Goal: Transaction & Acquisition: Purchase product/service

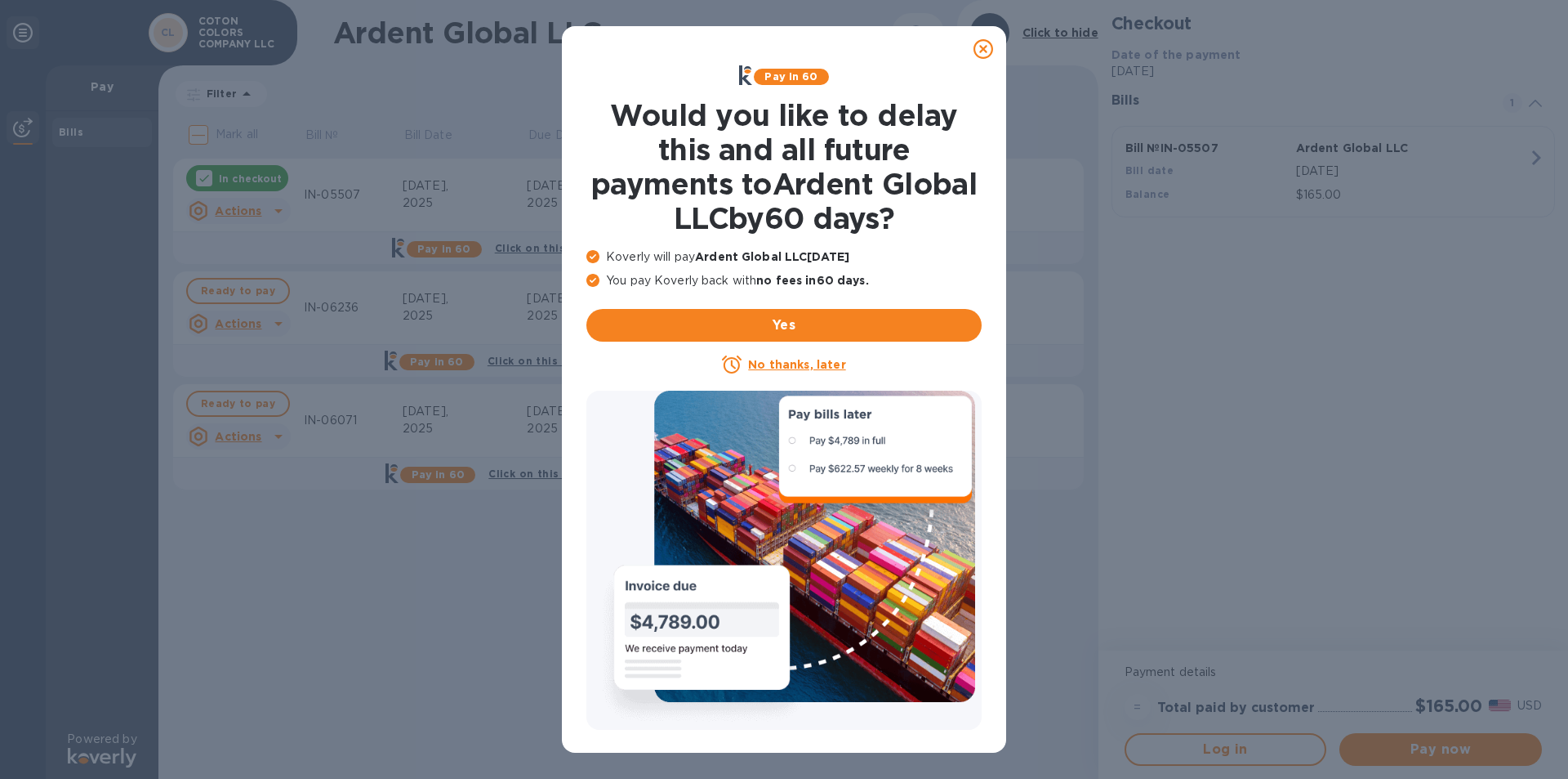
click at [624, 47] on icon at bounding box center [984, 50] width 20 height 20
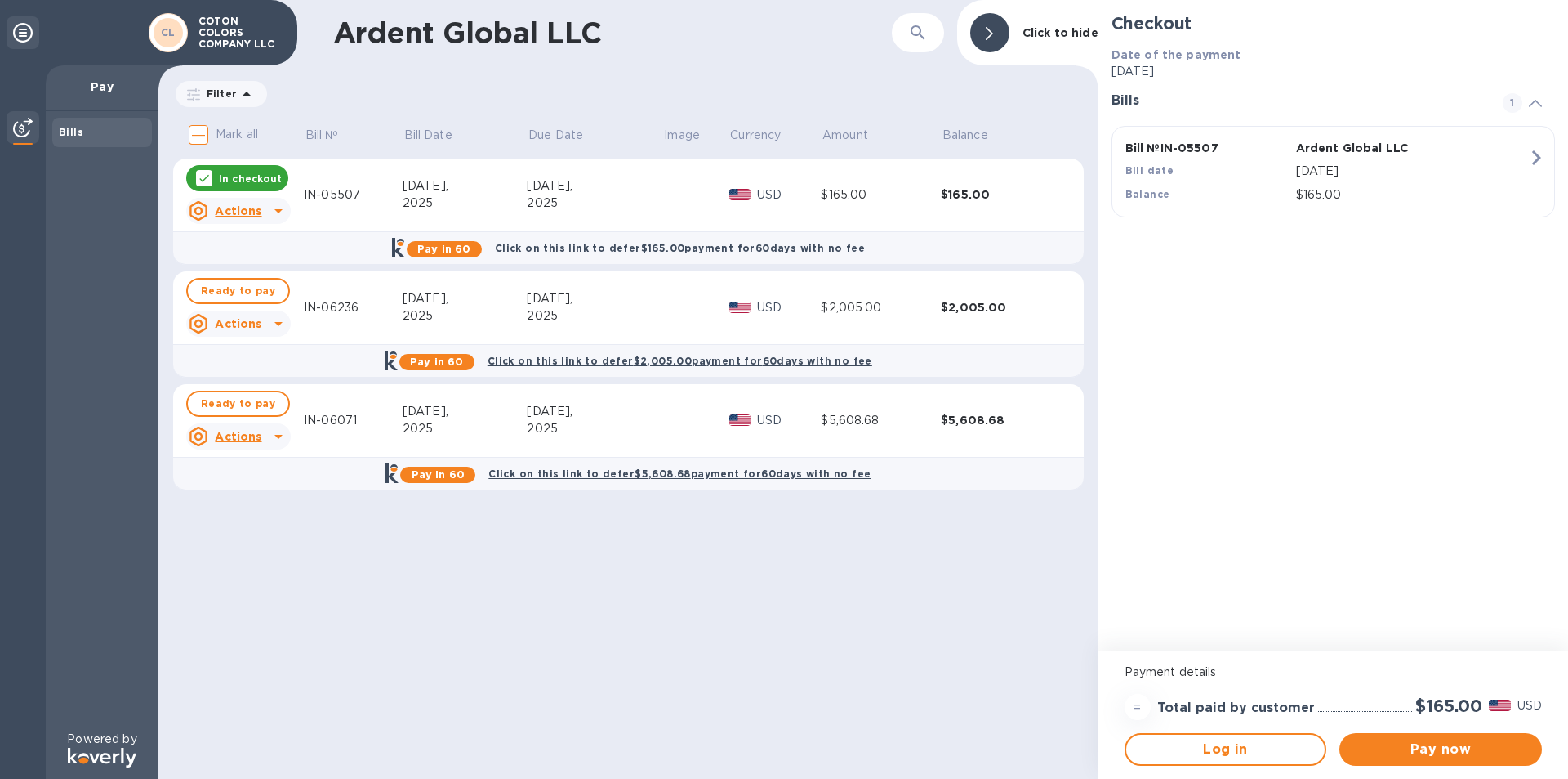
click at [243, 179] on p "In checkout" at bounding box center [250, 178] width 62 height 14
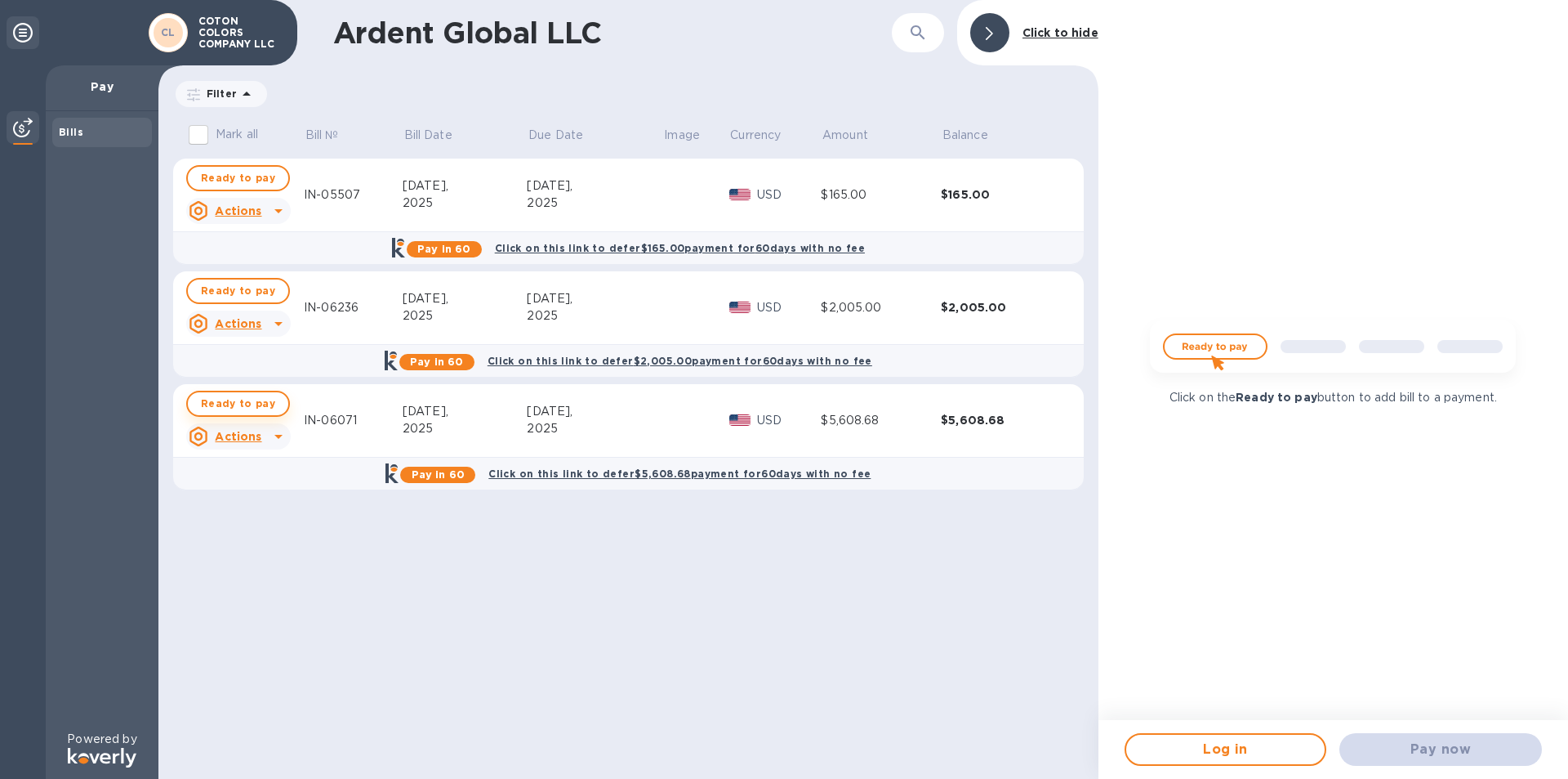
click at [230, 268] on span "Ready to pay" at bounding box center [238, 403] width 74 height 20
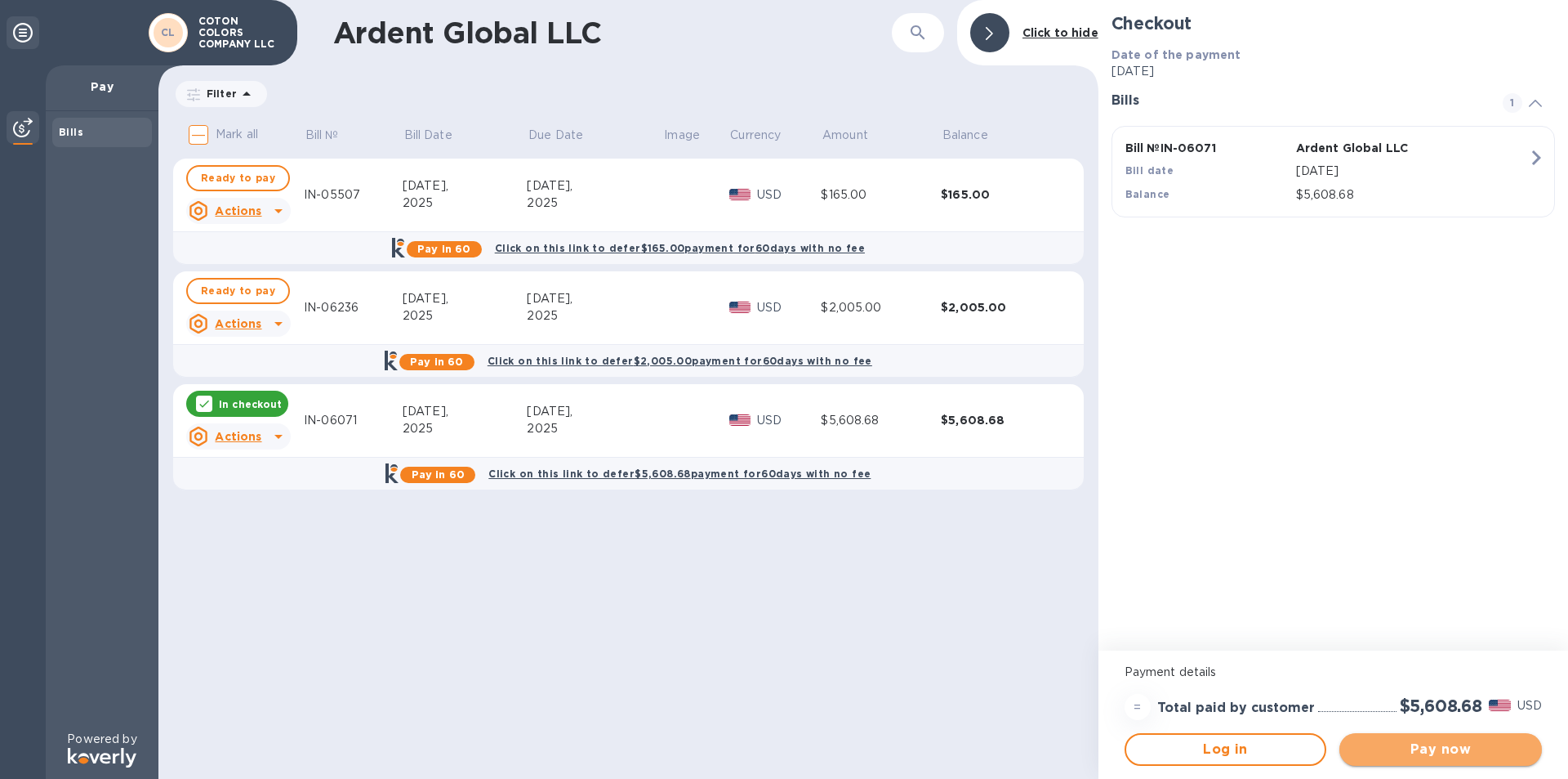
click at [624, 268] on span "Pay now" at bounding box center [1440, 749] width 176 height 20
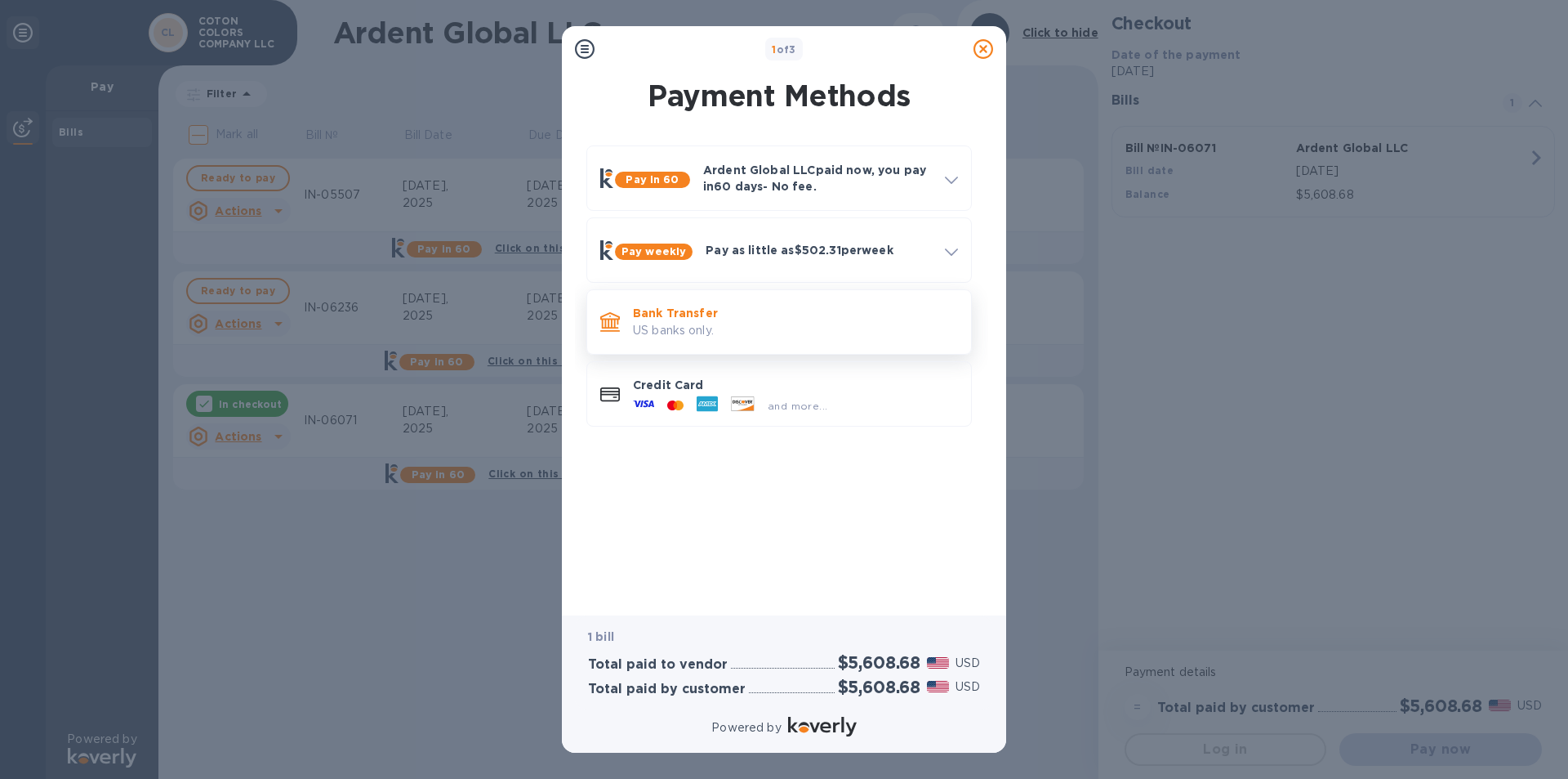
click at [624, 268] on p "US banks only." at bounding box center [795, 330] width 325 height 17
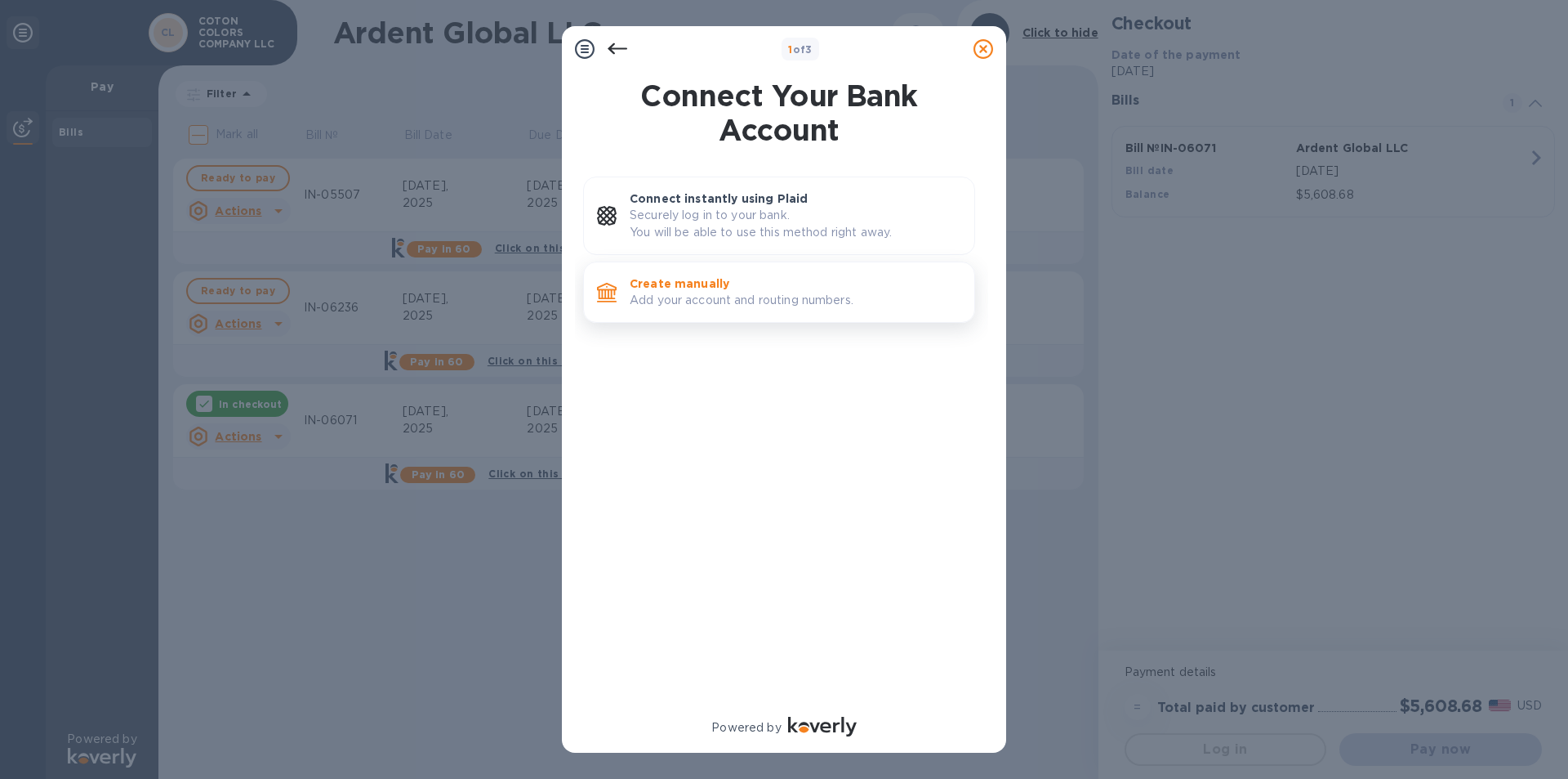
click at [624, 268] on div "Create manually Add your account and routing numbers." at bounding box center [795, 291] width 345 height 47
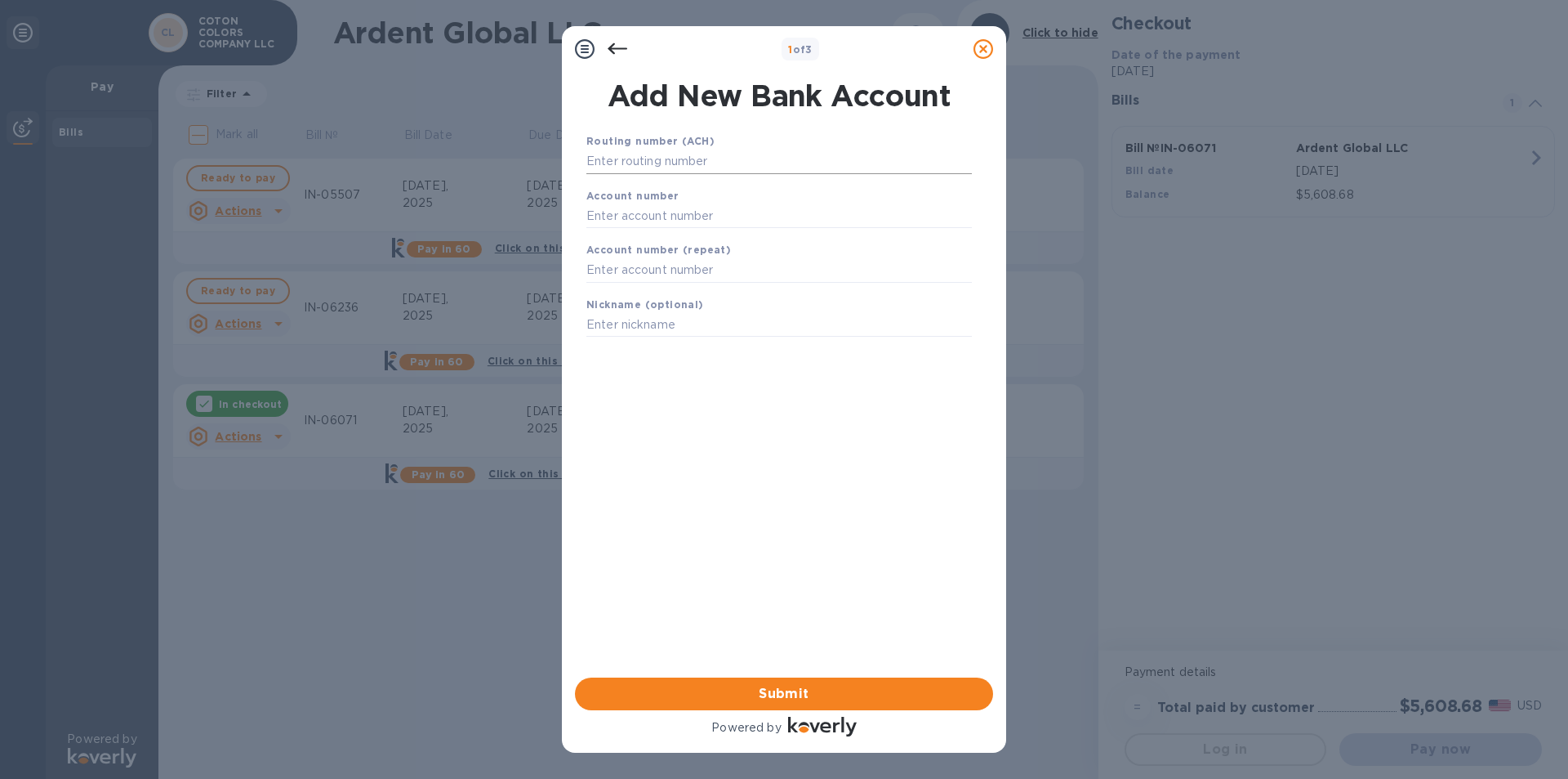
click at [624, 160] on input "text" at bounding box center [779, 162] width 385 height 25
type input "063116986"
click at [623, 243] on input "text" at bounding box center [779, 236] width 385 height 25
type input "900006255"
click at [611, 268] on input "text" at bounding box center [779, 290] width 385 height 25
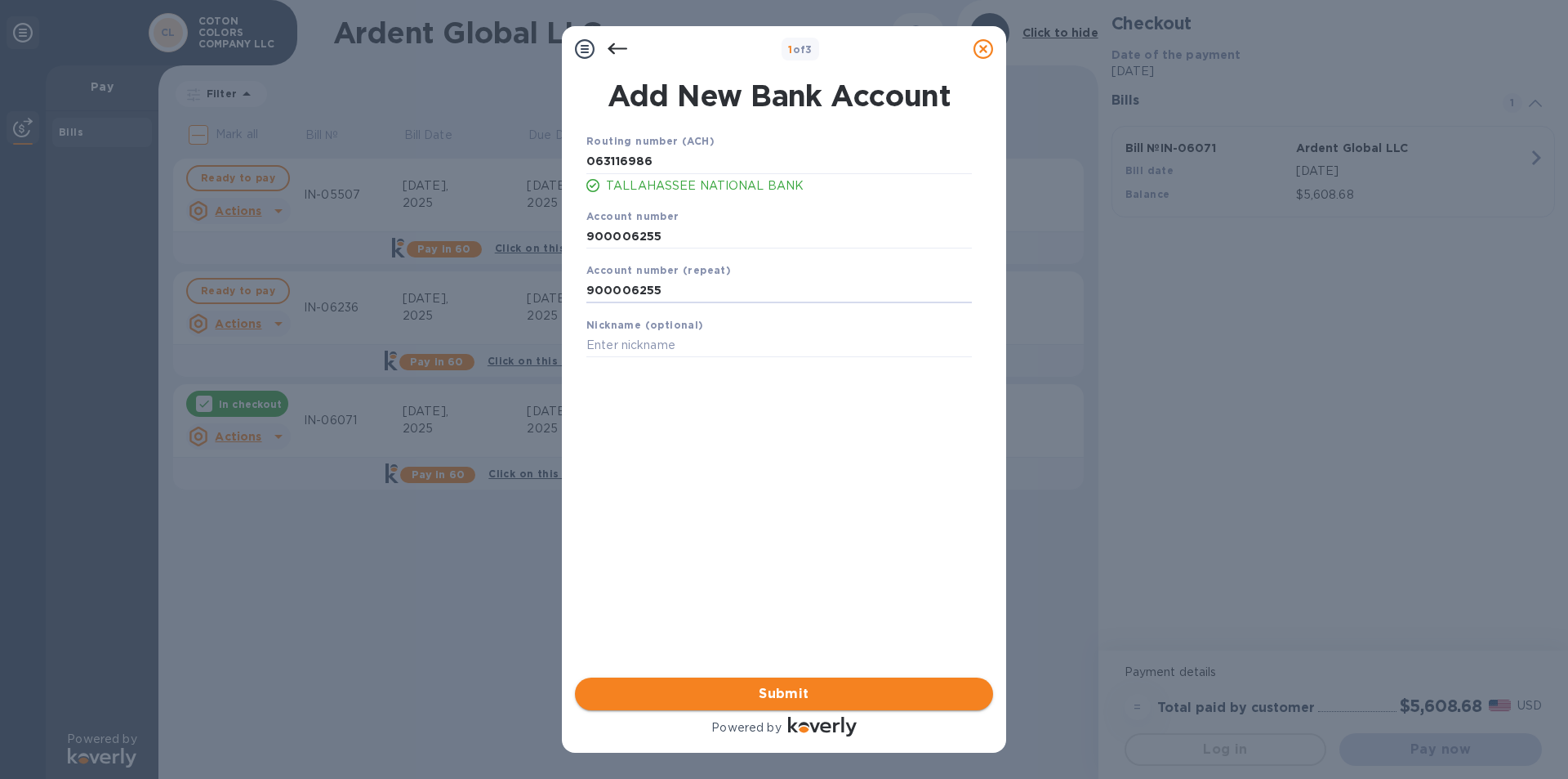
type input "900006255"
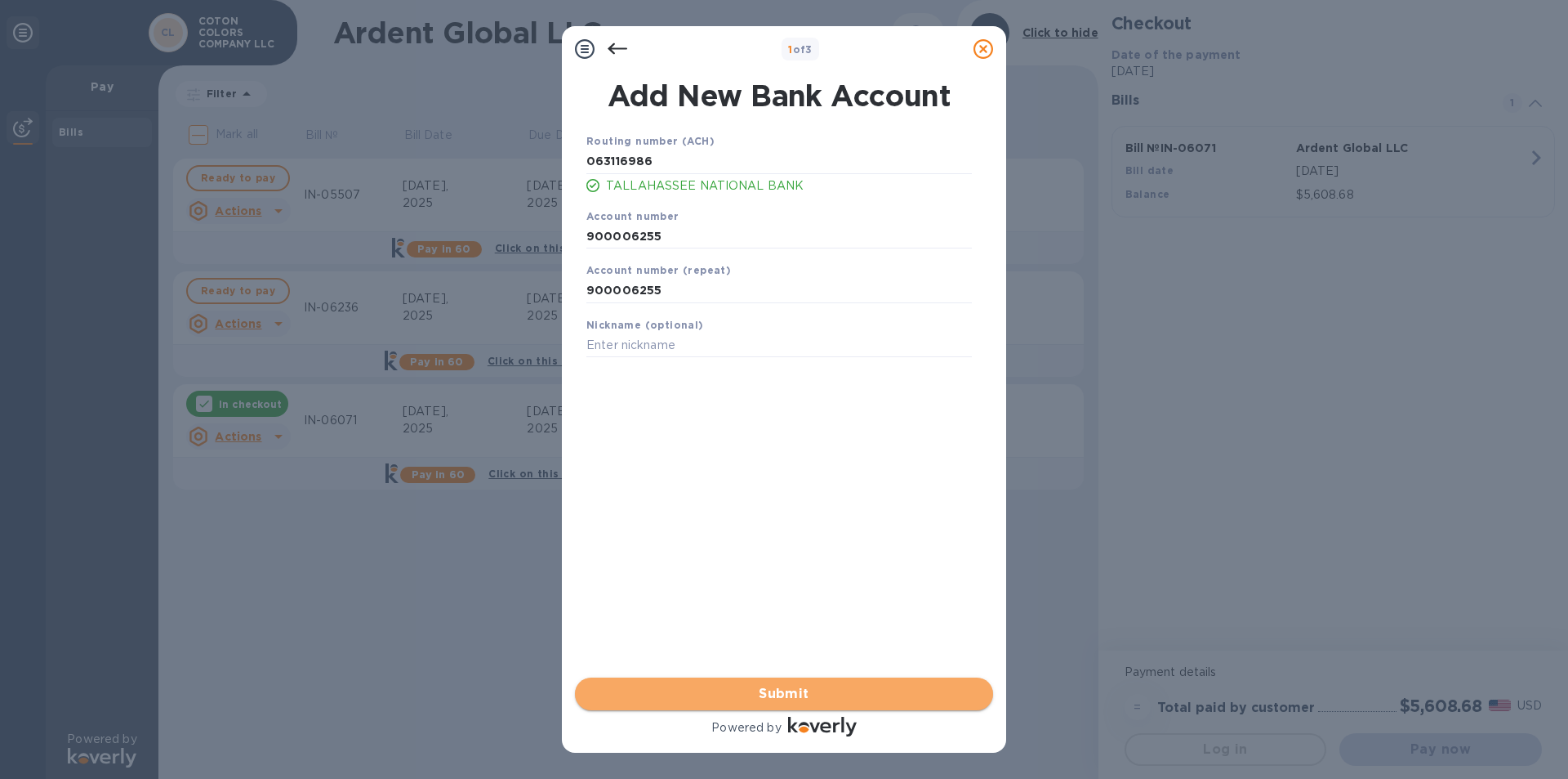
click at [624, 268] on span "Submit" at bounding box center [784, 694] width 392 height 20
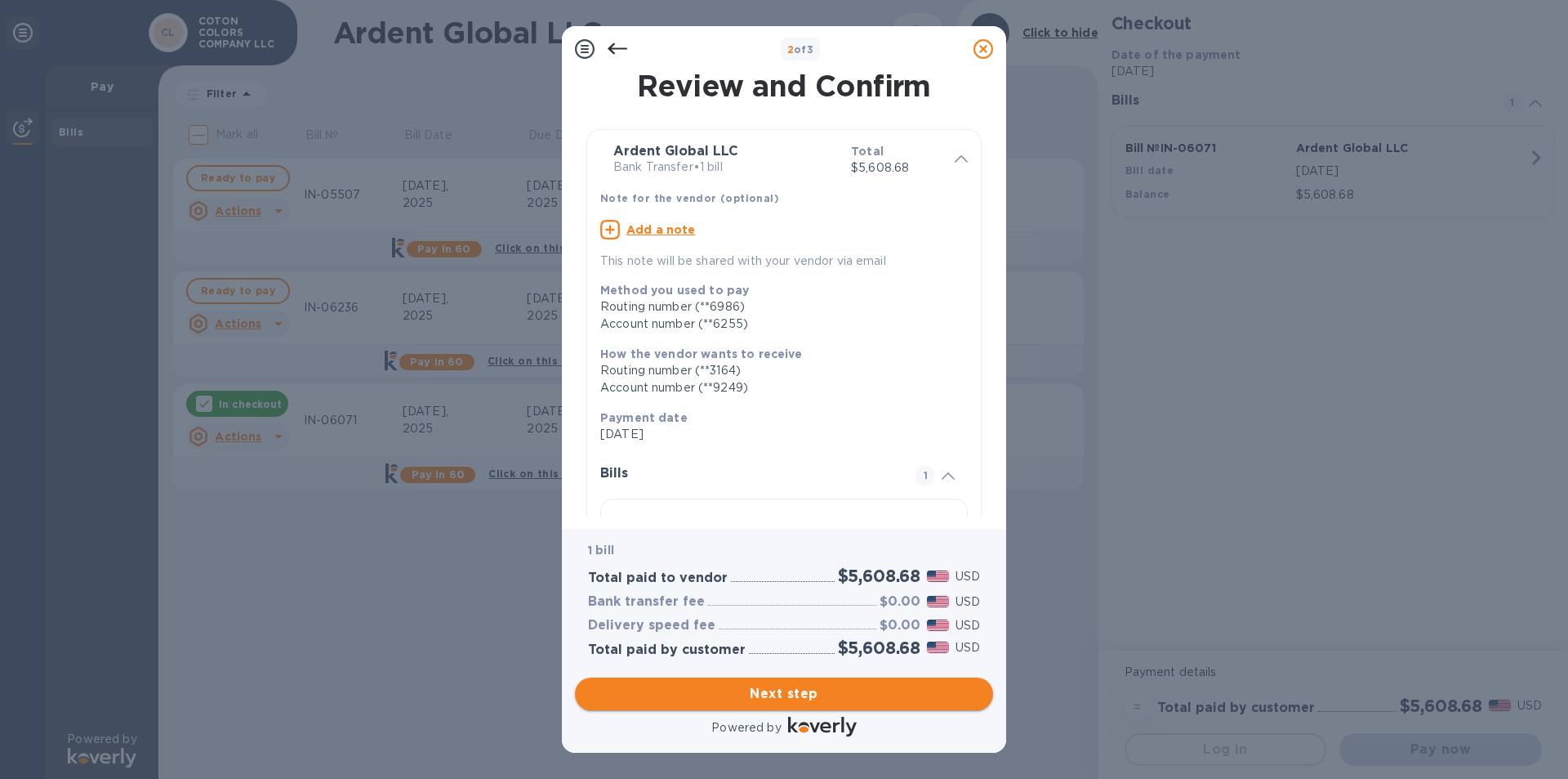
click at [624, 268] on span "Next step" at bounding box center [784, 694] width 392 height 20
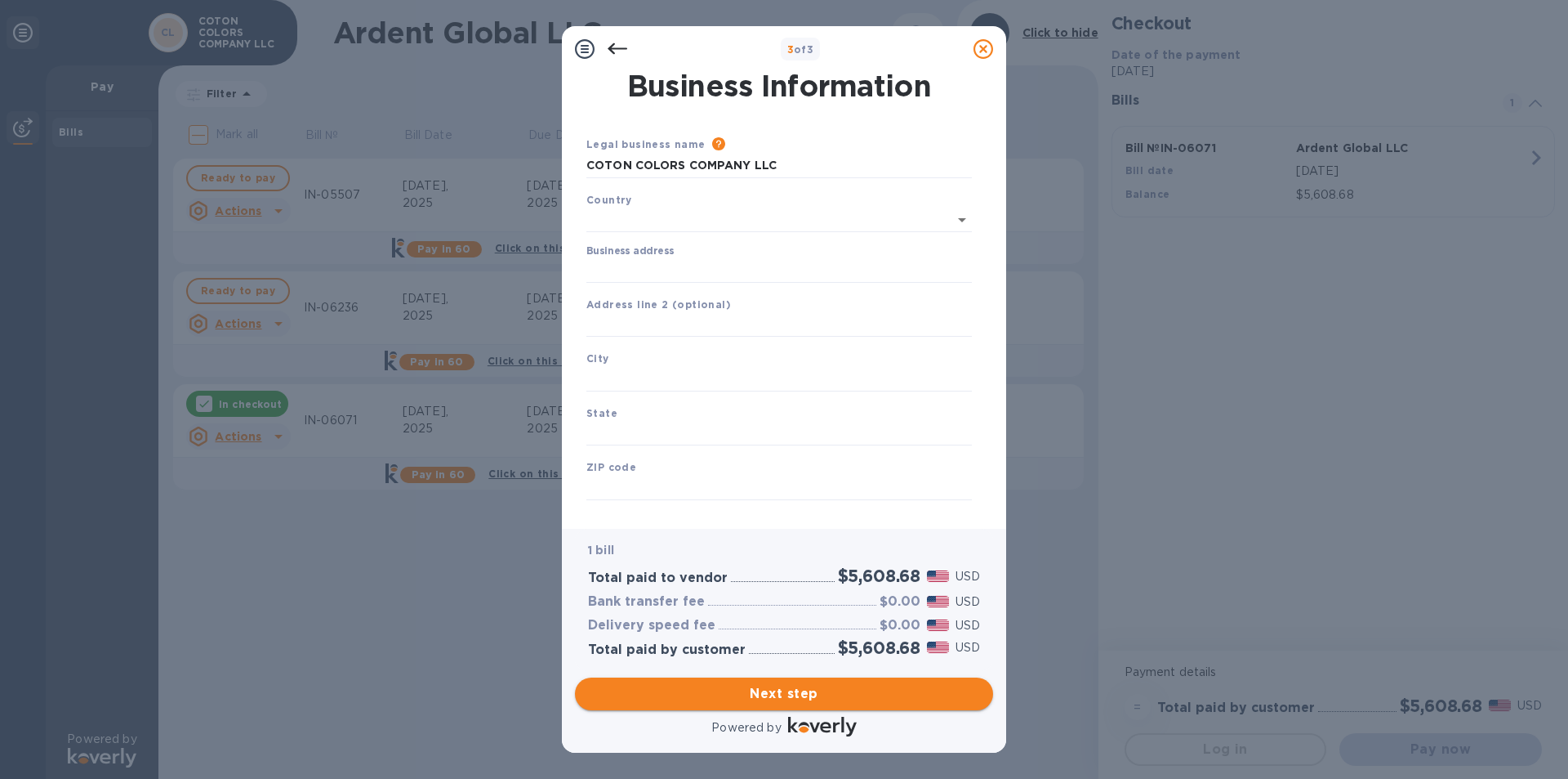
type input "[GEOGRAPHIC_DATA]"
click at [624, 260] on input "Business address" at bounding box center [779, 267] width 385 height 25
type input "[STREET_ADDRESS]"
click at [624, 268] on input "text" at bounding box center [779, 376] width 385 height 25
type input "Tallahassee"
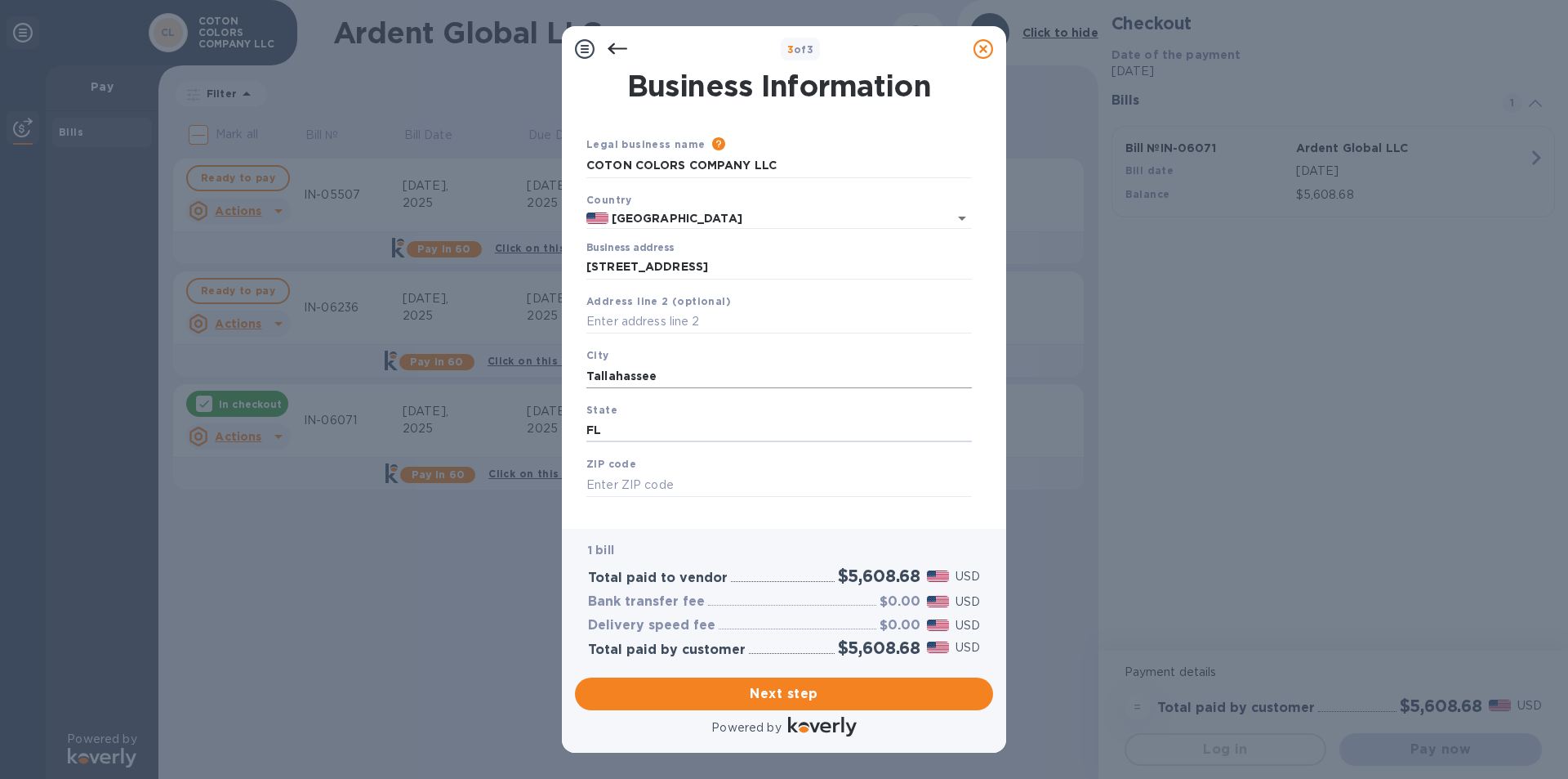
type input "FL"
click at [624, 268] on input "text" at bounding box center [779, 484] width 385 height 25
type input "32308"
click at [624, 268] on span "Next step" at bounding box center [784, 694] width 392 height 20
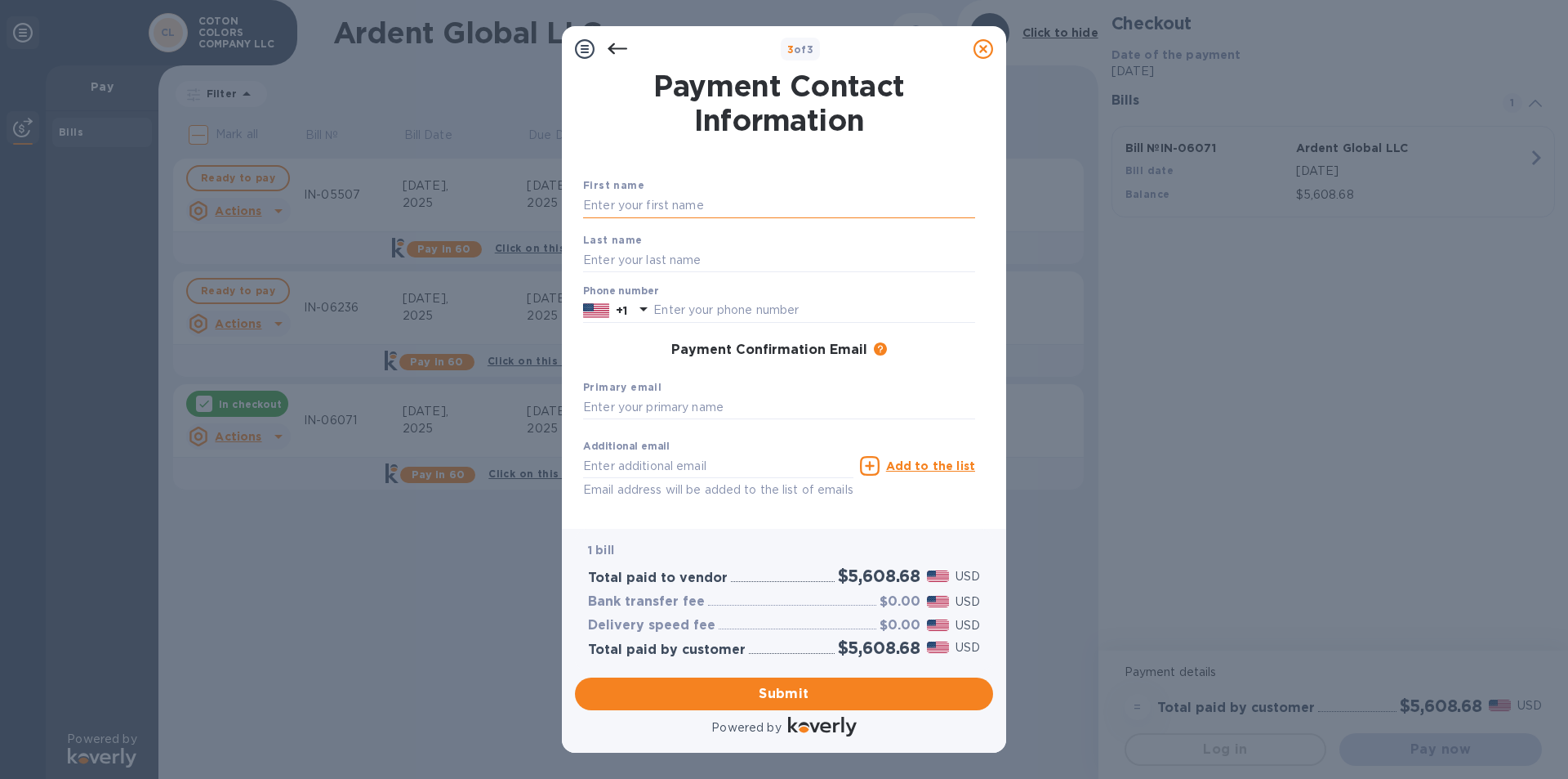
click at [624, 201] on input "text" at bounding box center [780, 205] width 392 height 25
type input "[PERSON_NAME]"
type input "8503831111"
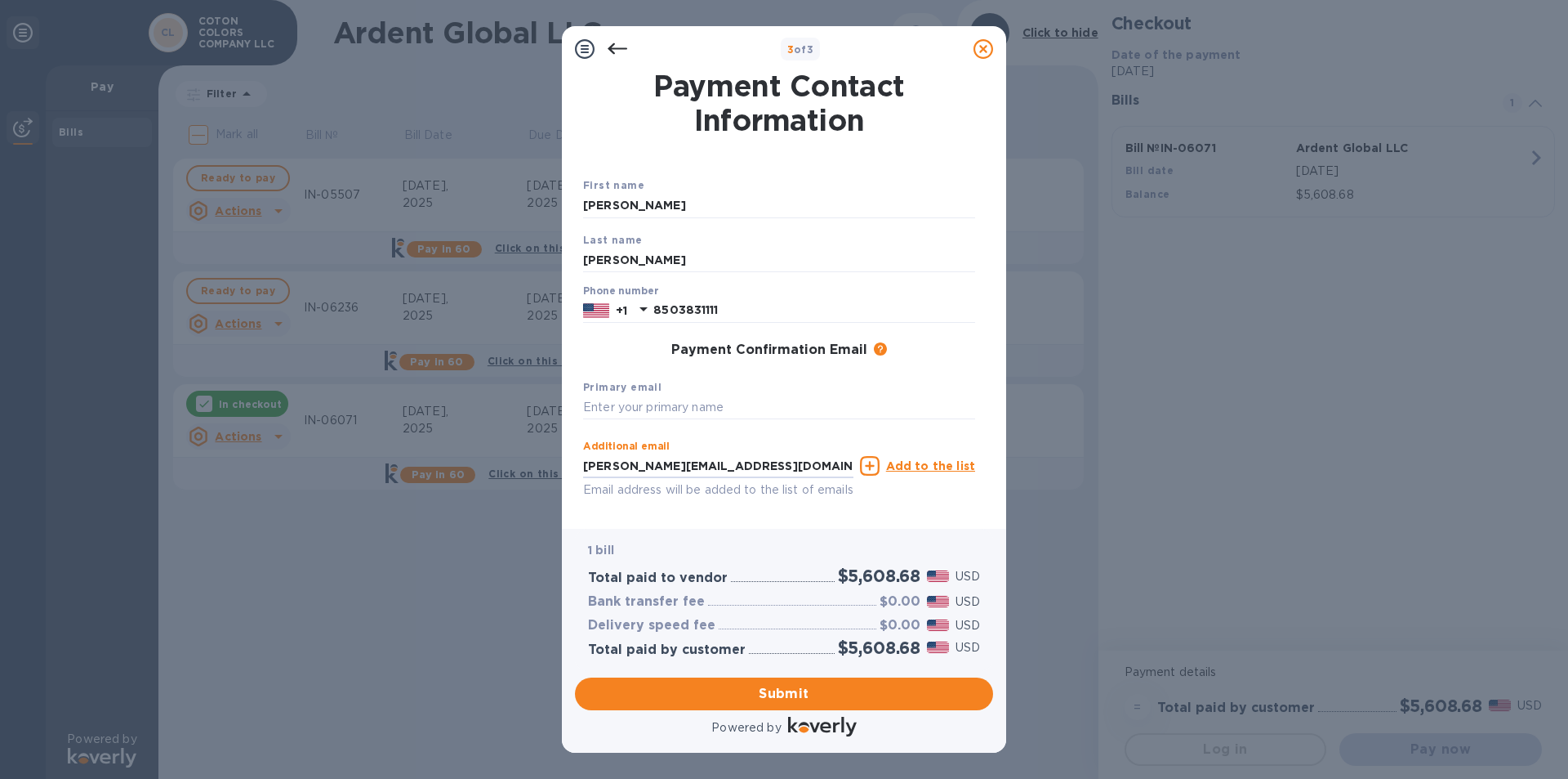
drag, startPoint x: 694, startPoint y: 466, endPoint x: 580, endPoint y: 464, distance: 114.0
click at [580, 268] on div "First name [PERSON_NAME] Last name [PERSON_NAME] Phone number [PHONE_NUMBER] Pa…" at bounding box center [779, 339] width 398 height 386
type input "[EMAIL_ADDRESS][DOMAIN_NAME]"
click at [624, 268] on span "Submit" at bounding box center [784, 694] width 392 height 20
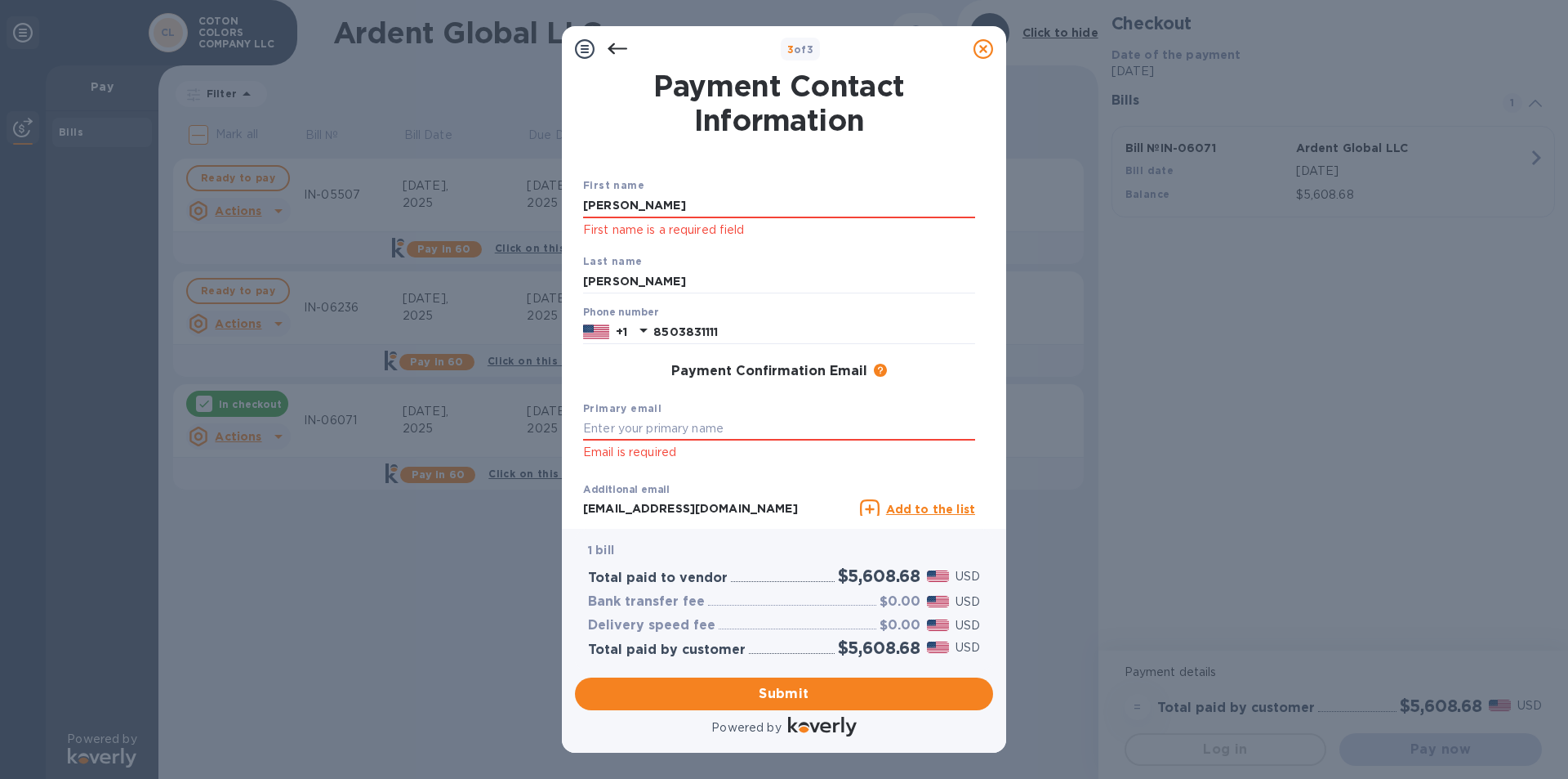
drag, startPoint x: 667, startPoint y: 206, endPoint x: 563, endPoint y: 198, distance: 104.3
click at [564, 198] on div "Payment Contact Information First name [PERSON_NAME] First name is a required f…" at bounding box center [784, 300] width 444 height 457
type input "S"
type input "a"
type input "[PERSON_NAME]"
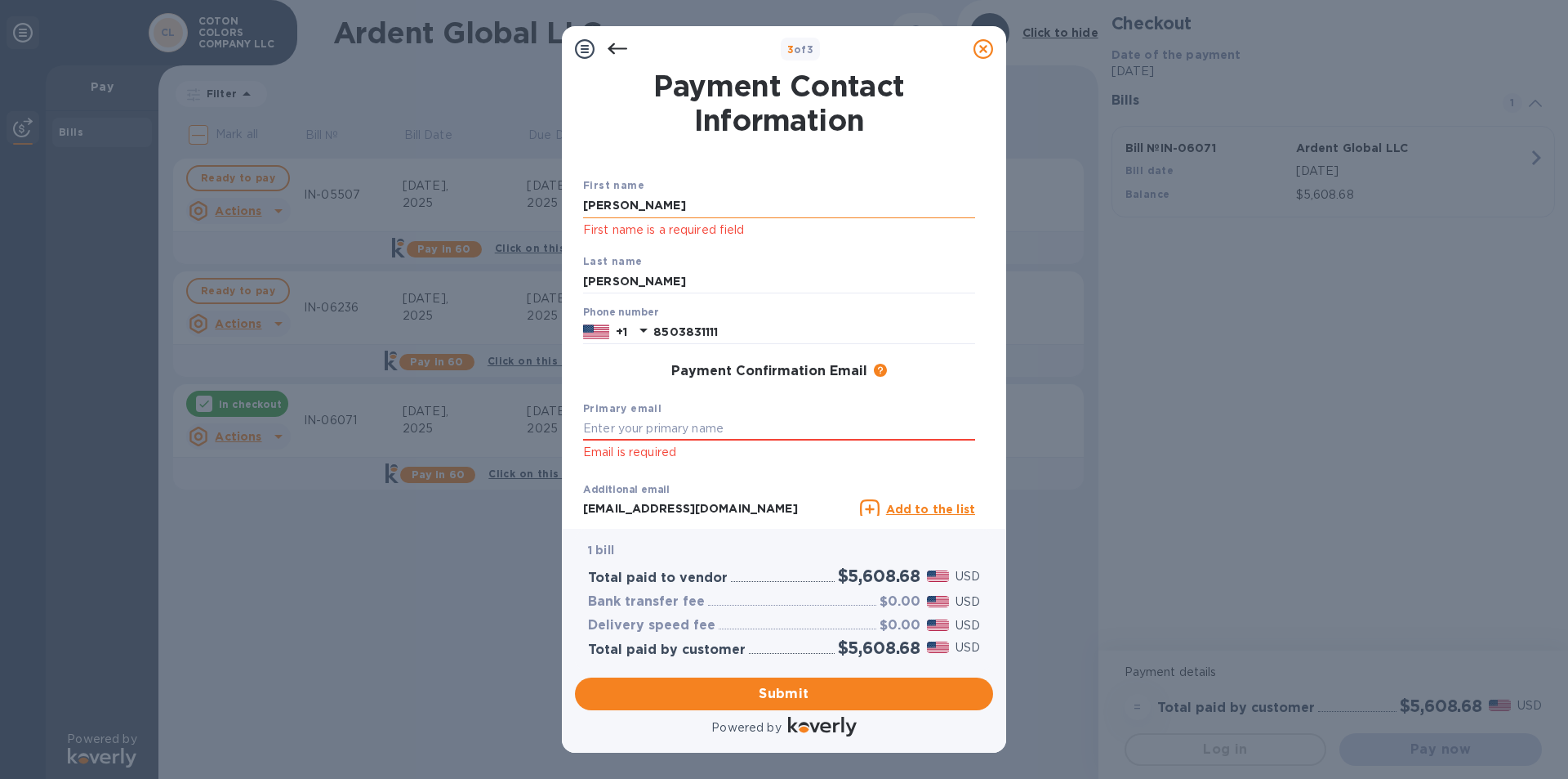
click at [624, 196] on input "[PERSON_NAME]" at bounding box center [780, 205] width 392 height 25
click at [624, 268] on span "Submit" at bounding box center [784, 694] width 392 height 20
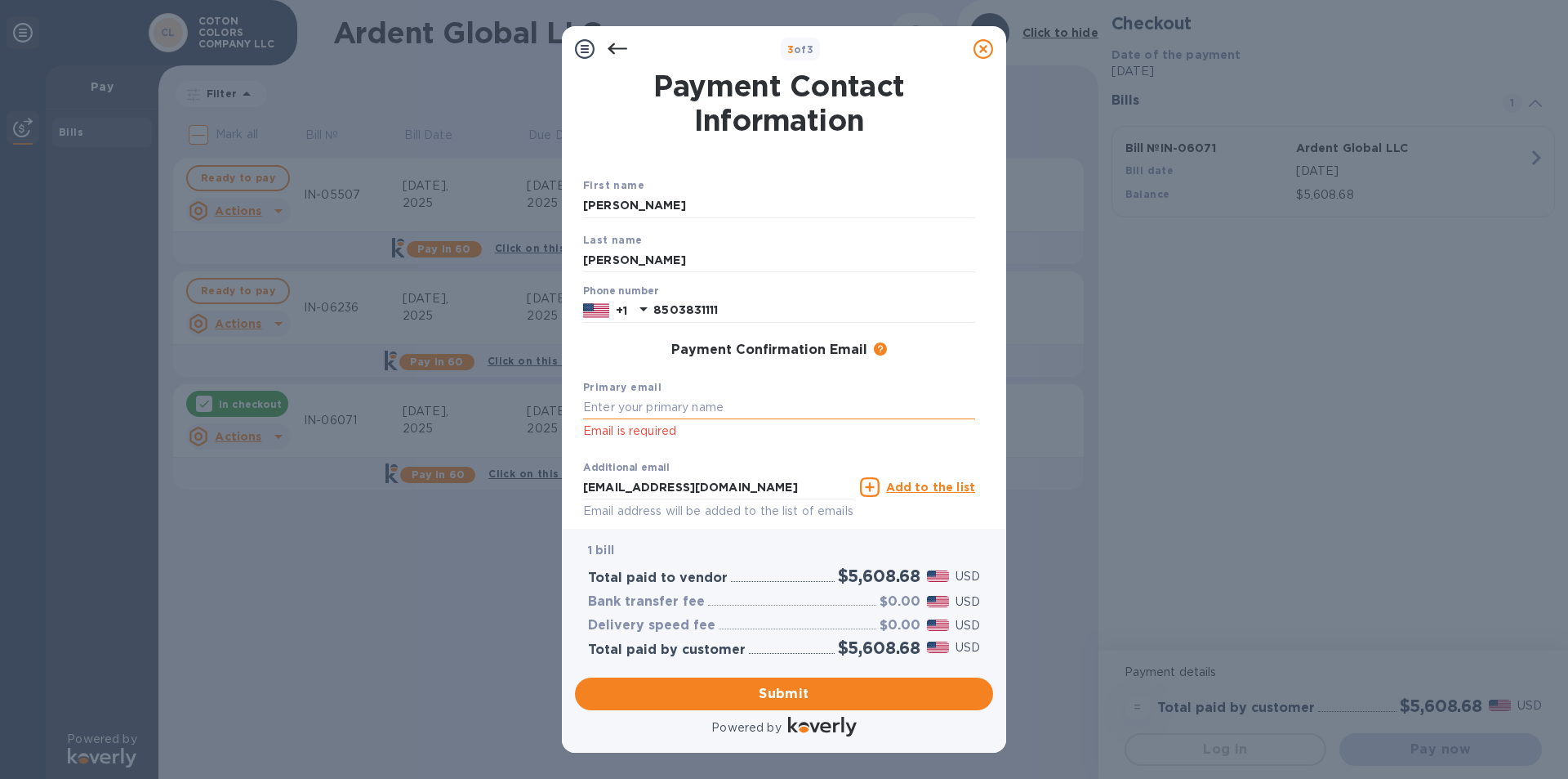
click at [624, 268] on input "text" at bounding box center [780, 407] width 392 height 25
type input "[EMAIL_ADDRESS][DOMAIN_NAME]"
click at [624, 268] on span "Submit" at bounding box center [784, 694] width 392 height 20
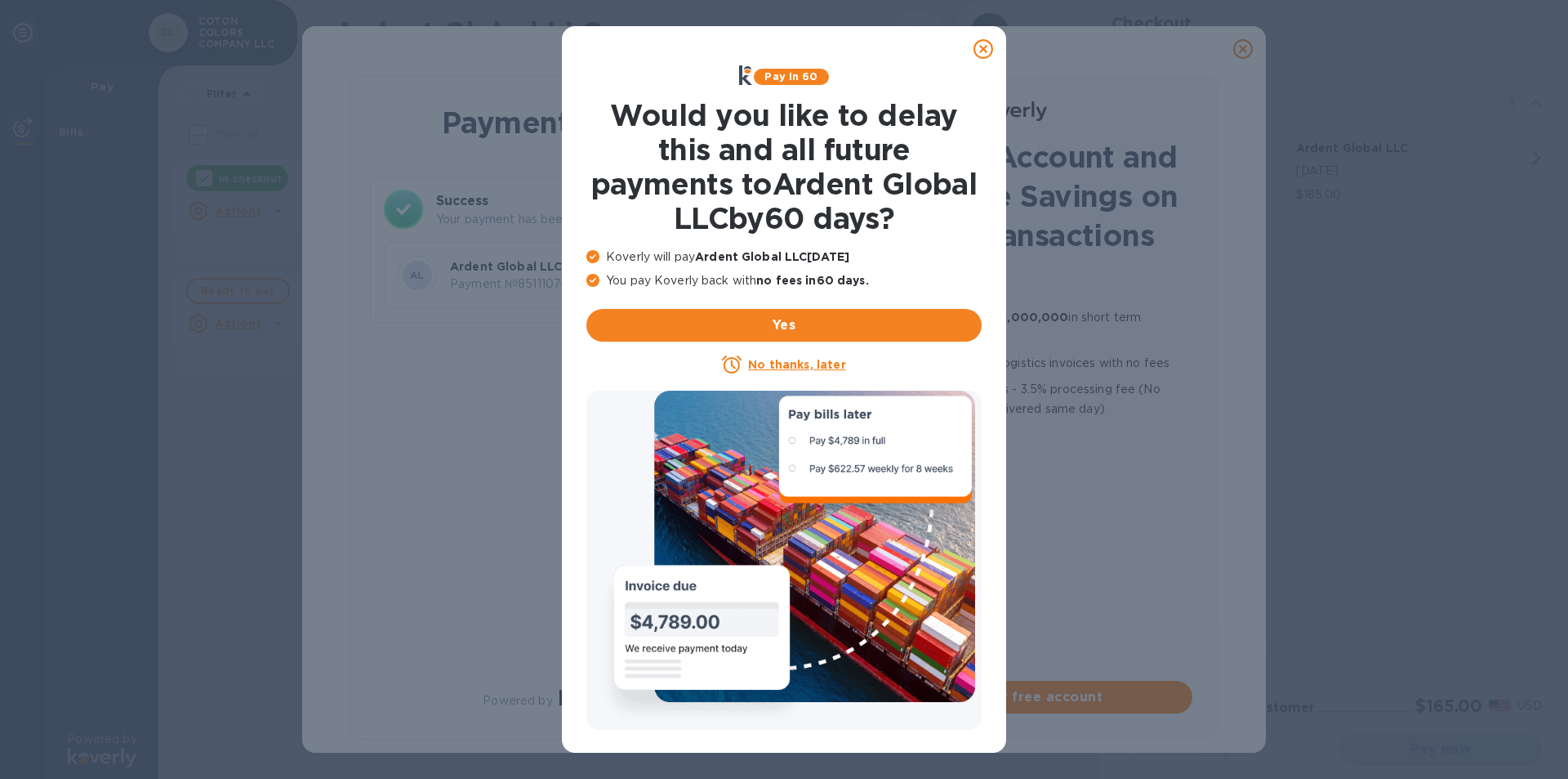
click at [624, 54] on icon at bounding box center [984, 50] width 20 height 20
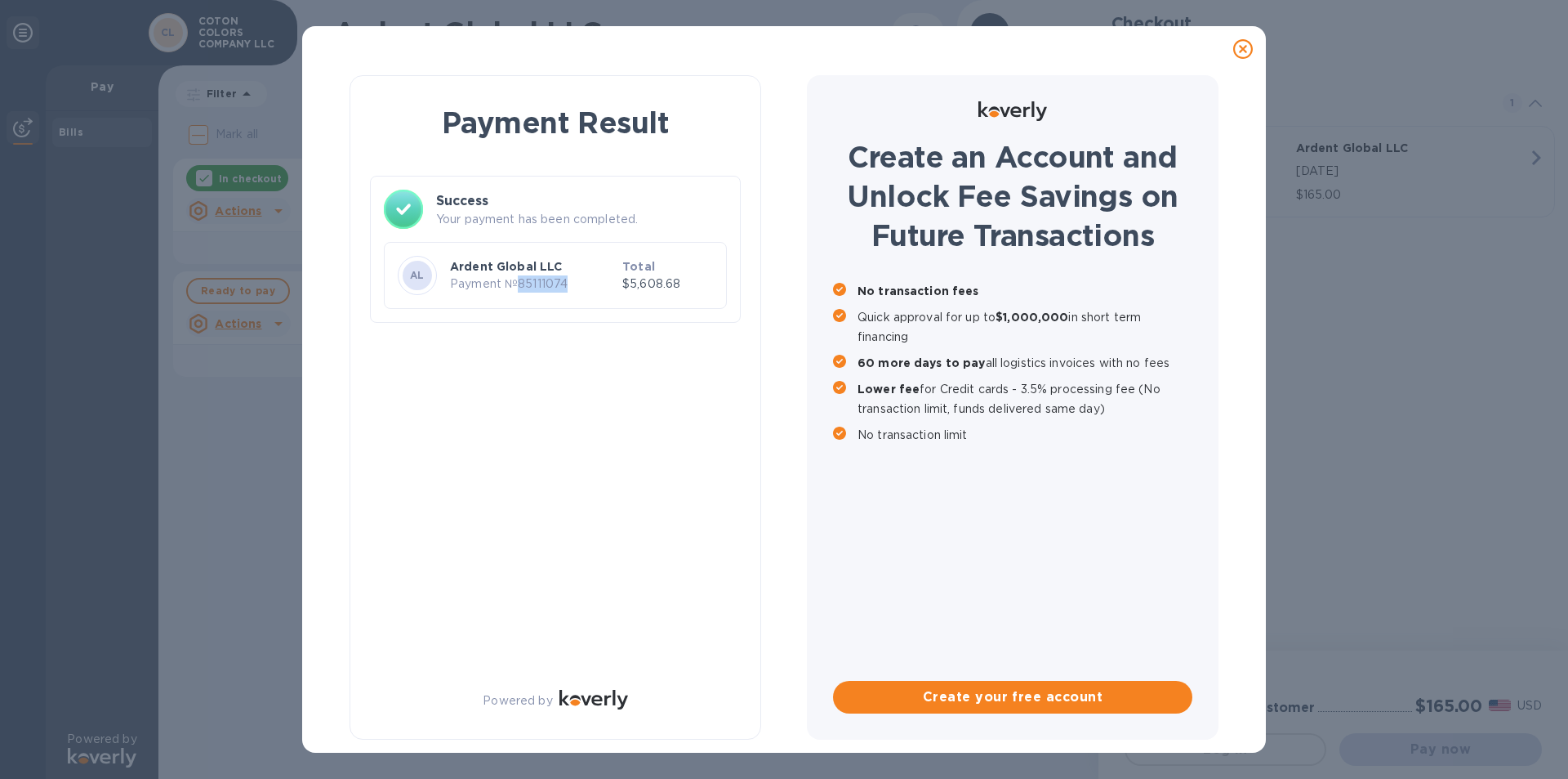
drag, startPoint x: 515, startPoint y: 284, endPoint x: 572, endPoint y: 285, distance: 57.0
click at [572, 268] on p "Payment № 85111074" at bounding box center [532, 283] width 165 height 17
copy p "85111074"
